Goal: Transaction & Acquisition: Download file/media

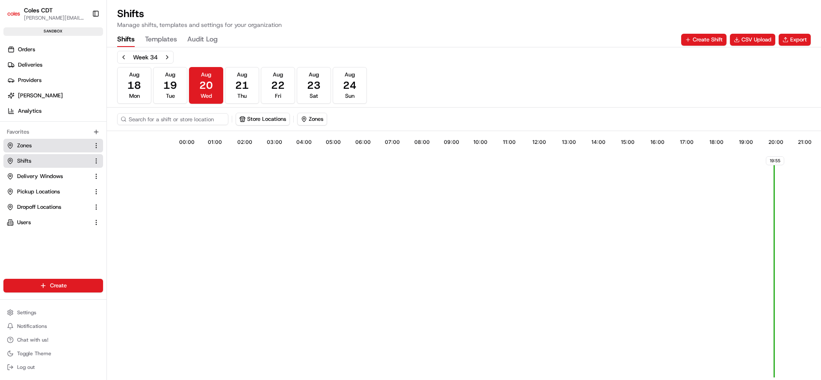
scroll to position [5401, 0]
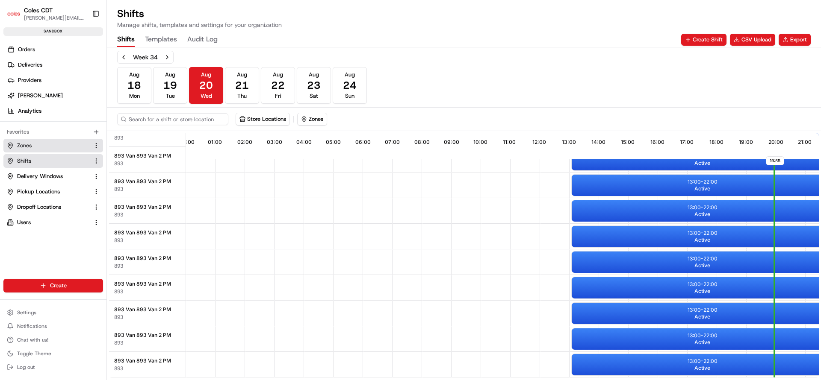
click at [58, 145] on link "Zones" at bounding box center [48, 146] width 82 height 8
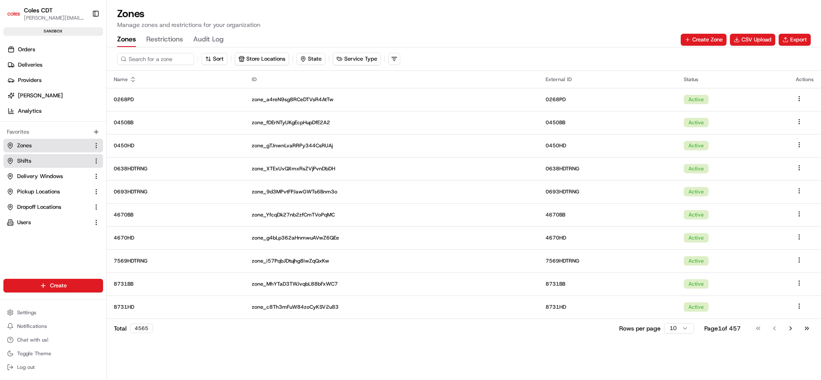
click at [26, 157] on span "Shifts" at bounding box center [24, 161] width 14 height 8
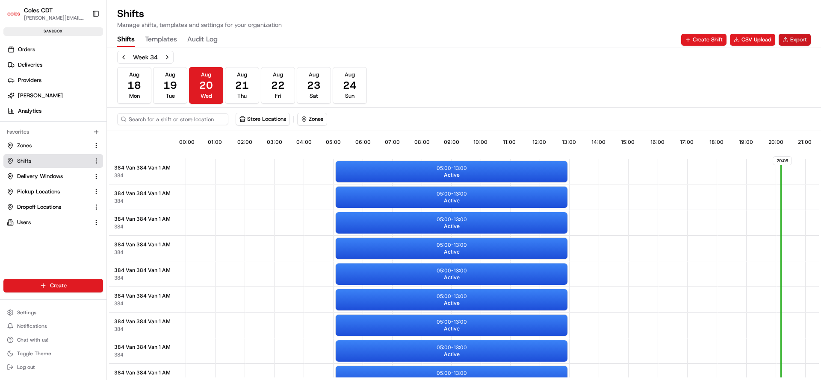
click at [789, 39] on button "Export" at bounding box center [794, 40] width 32 height 12
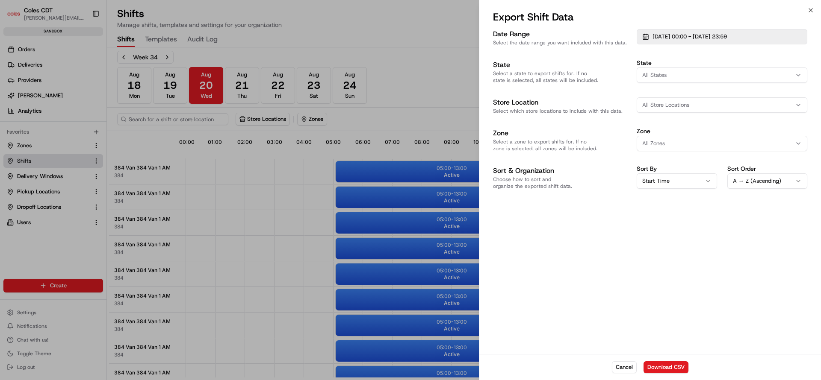
click at [768, 34] on button "01/08/2025 00:00 - 31/08/2025 23:59" at bounding box center [721, 36] width 171 height 15
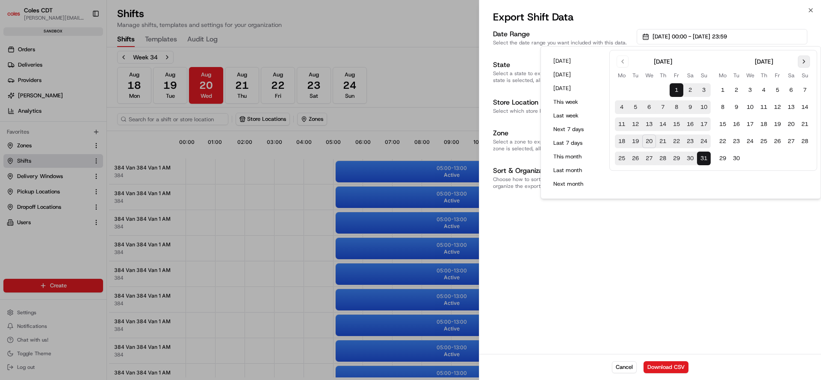
click at [803, 63] on button "Go to next month" at bounding box center [803, 62] width 12 height 12
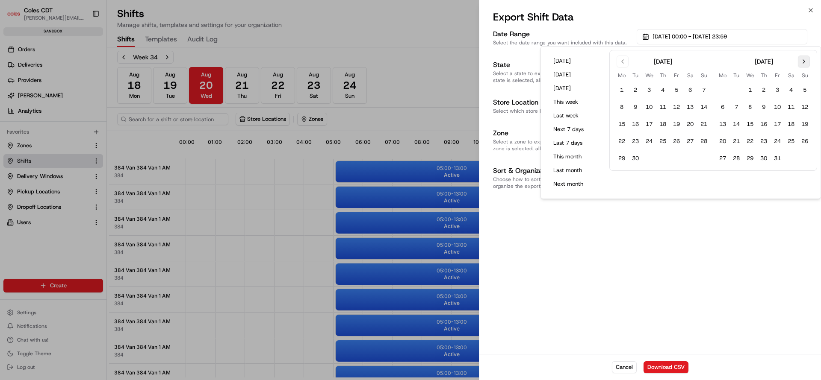
click at [803, 63] on button "Go to next month" at bounding box center [803, 62] width 12 height 12
click at [805, 162] on button "30" at bounding box center [804, 159] width 14 height 14
click at [623, 61] on button "Go to previous month" at bounding box center [622, 62] width 12 height 12
click at [622, 139] on button "18" at bounding box center [622, 142] width 14 height 14
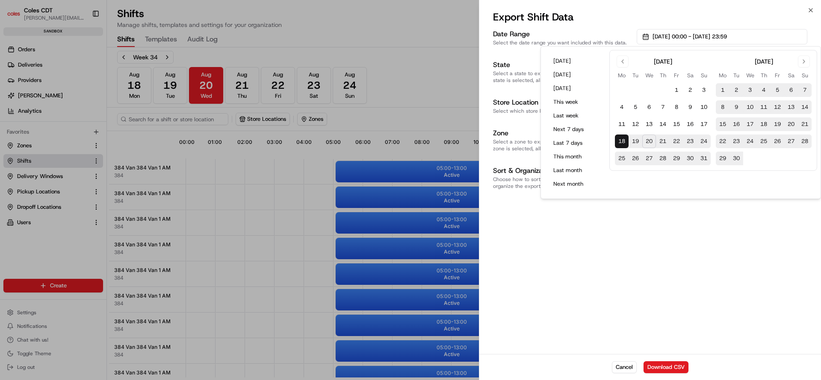
click at [533, 277] on div "Date Range Select the date range you want included with this data. 18/08/2025 0…" at bounding box center [649, 190] width 341 height 327
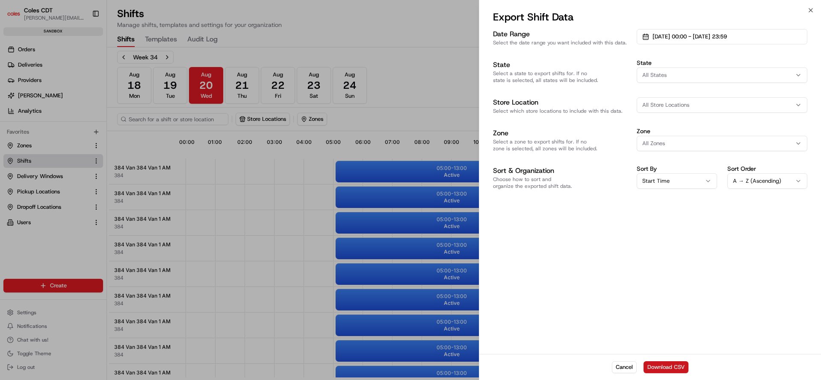
click at [660, 368] on button "Download CSV" at bounding box center [665, 368] width 45 height 12
